Goal: Transaction & Acquisition: Book appointment/travel/reservation

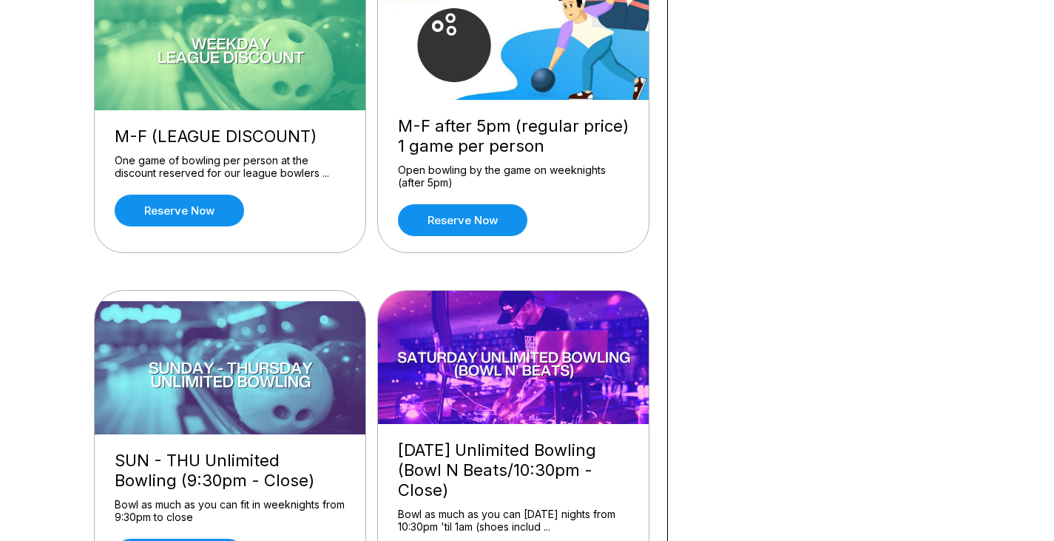
scroll to position [444, 0]
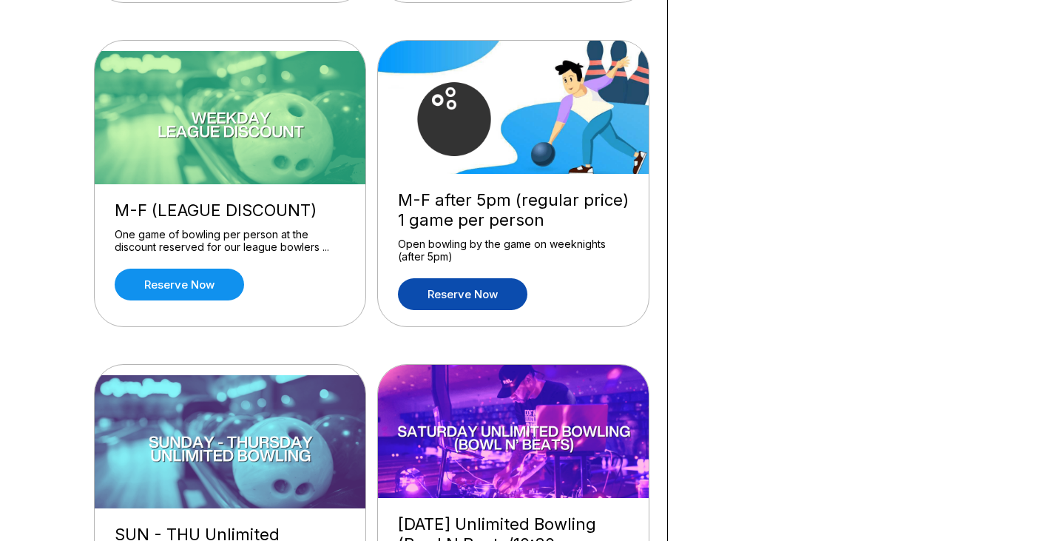
click at [511, 298] on link "Reserve now" at bounding box center [462, 294] width 129 height 32
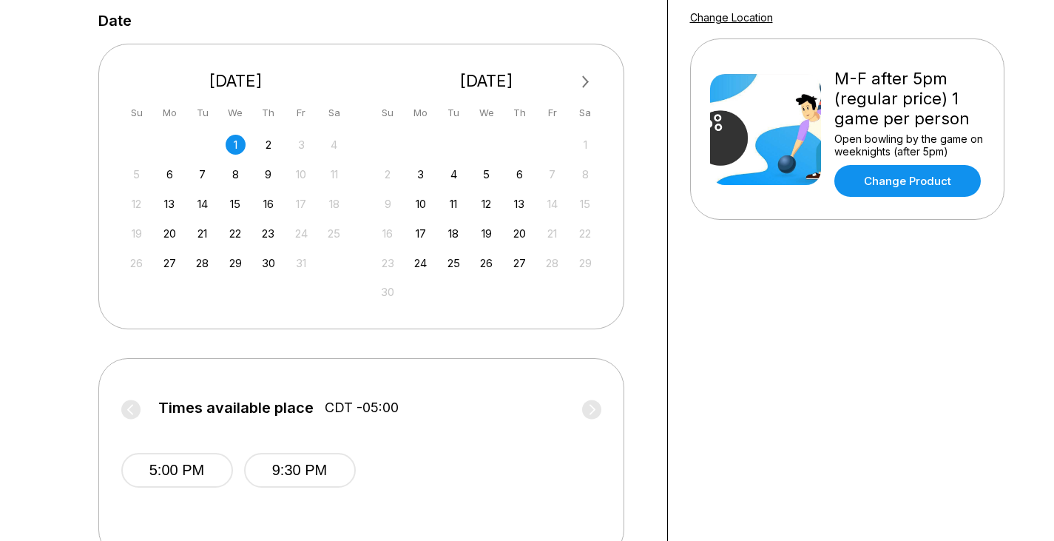
scroll to position [148, 0]
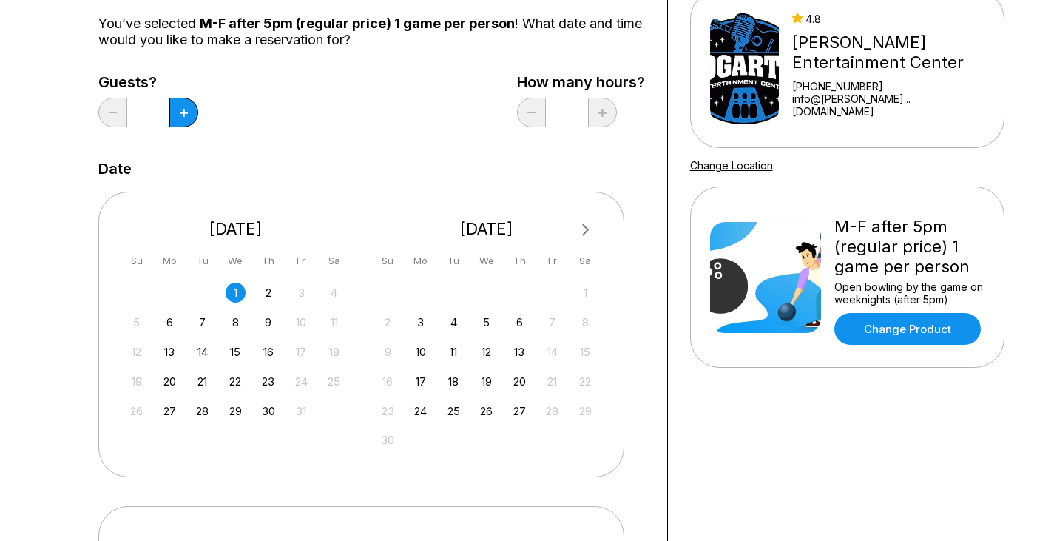
click at [297, 291] on div "3" at bounding box center [302, 293] width 20 height 20
click at [298, 291] on div "3" at bounding box center [302, 293] width 20 height 20
click at [298, 292] on div "3" at bounding box center [302, 293] width 20 height 20
click at [298, 293] on div "3" at bounding box center [302, 293] width 20 height 20
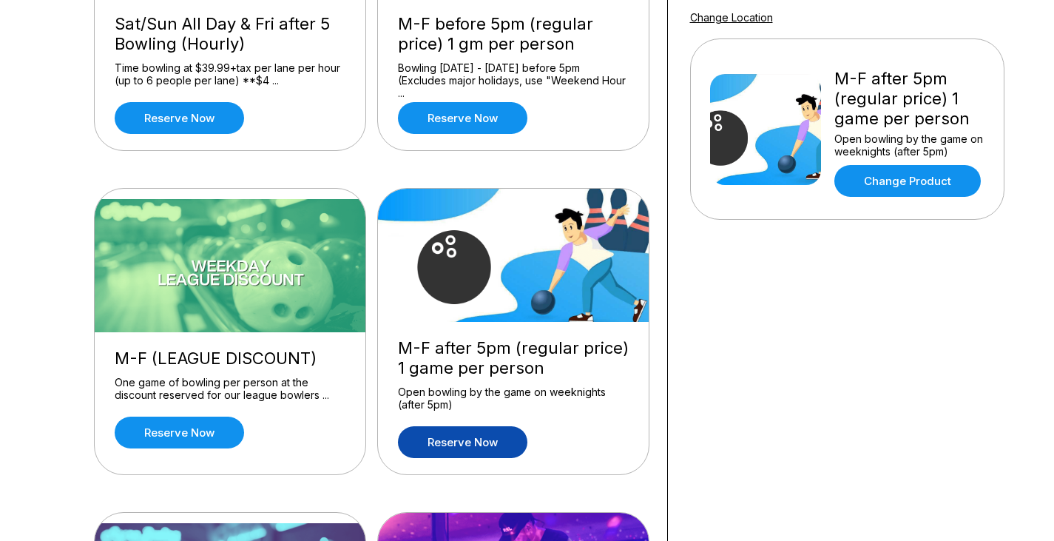
scroll to position [222, 0]
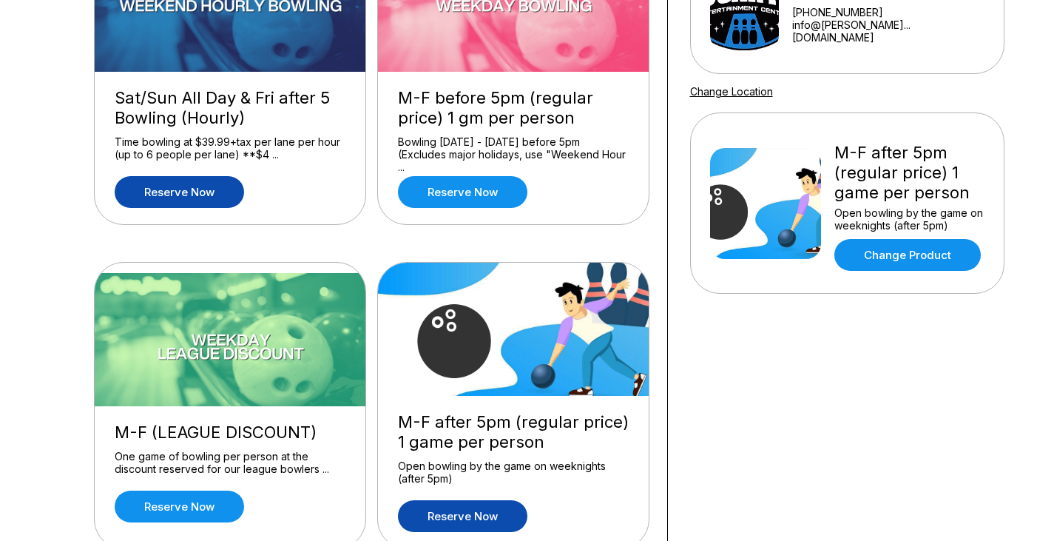
click at [226, 191] on link "Reserve now" at bounding box center [179, 192] width 129 height 32
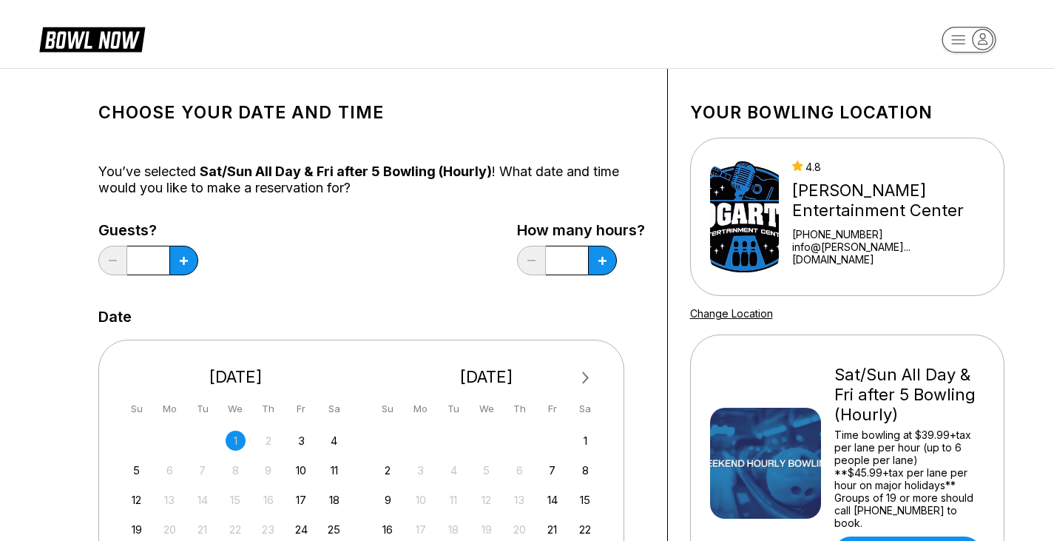
scroll to position [148, 0]
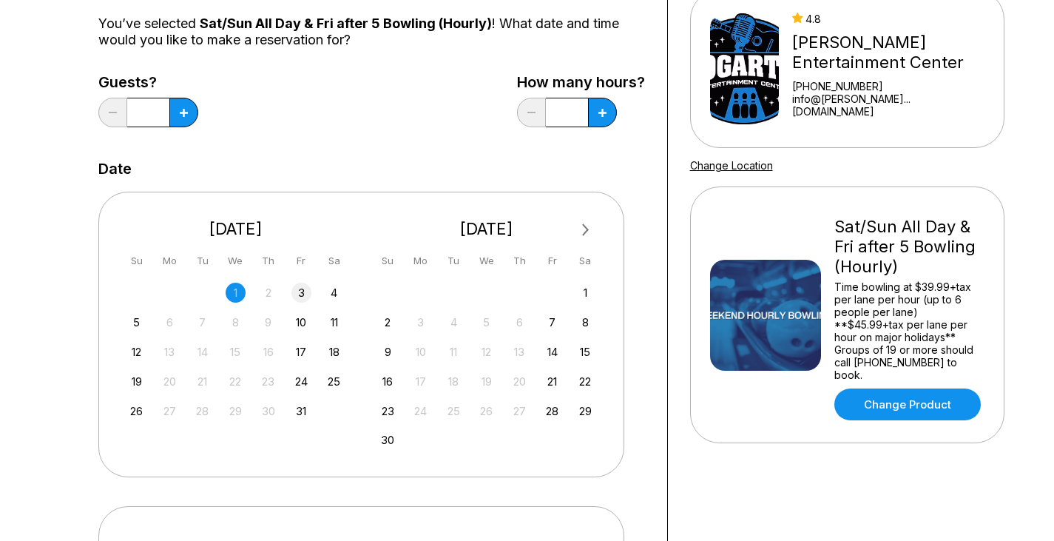
click at [300, 293] on div "3" at bounding box center [302, 293] width 20 height 20
click at [604, 115] on button at bounding box center [602, 113] width 29 height 30
click at [599, 116] on icon at bounding box center [603, 113] width 8 height 8
type input "***"
